Goal: Transaction & Acquisition: Book appointment/travel/reservation

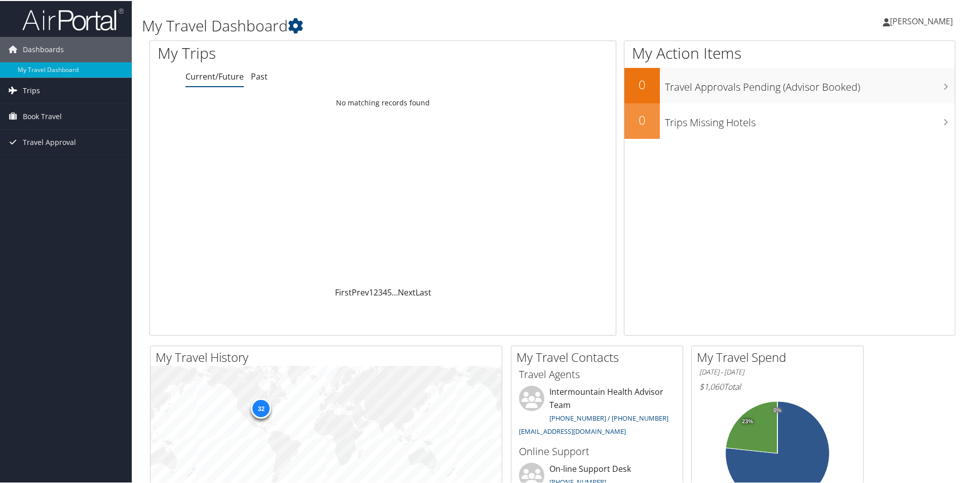
click at [40, 93] on link "Trips" at bounding box center [66, 89] width 132 height 25
click at [50, 158] on span "Book Travel" at bounding box center [42, 161] width 39 height 25
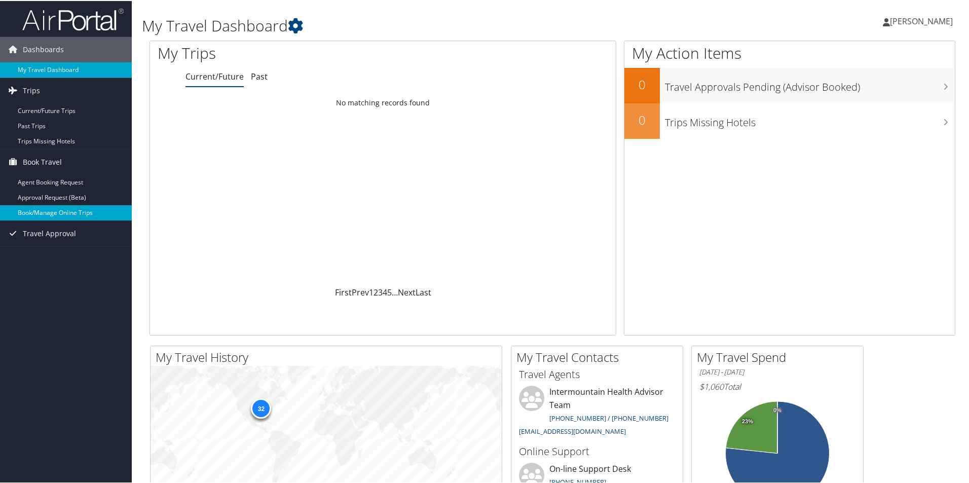
click at [47, 214] on link "Book/Manage Online Trips" at bounding box center [66, 211] width 132 height 15
click at [36, 207] on link "Book/Manage Online Trips" at bounding box center [66, 211] width 132 height 15
click at [48, 210] on link "Book/Manage Online Trips" at bounding box center [66, 211] width 132 height 15
